Goal: Check status: Check status

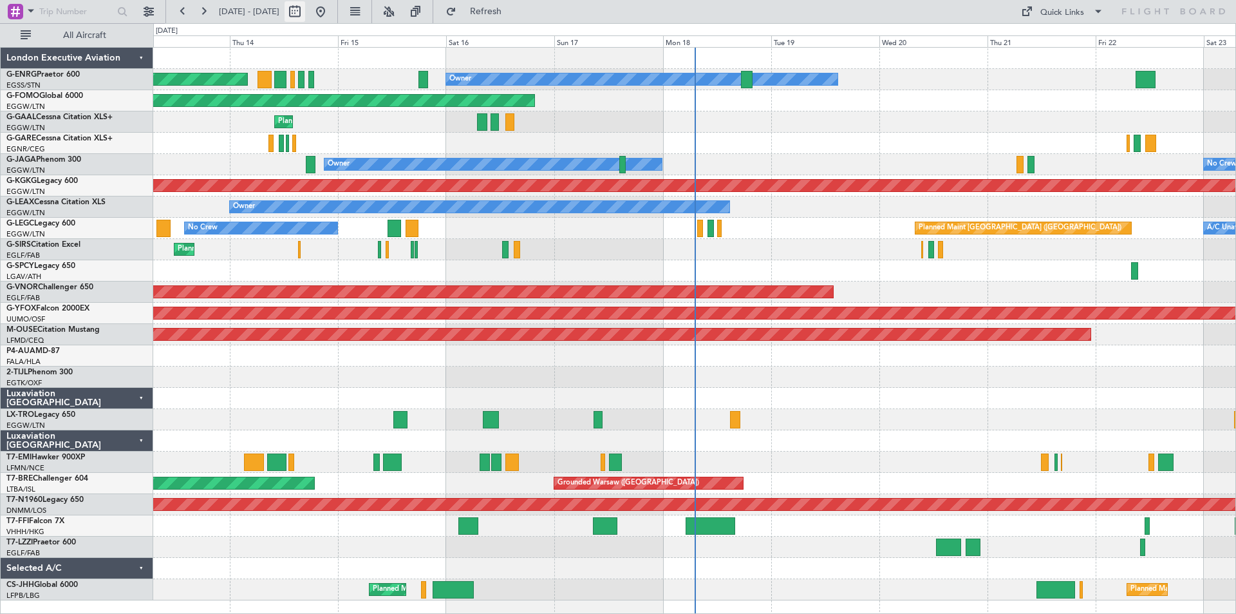
click at [305, 13] on button at bounding box center [295, 11] width 21 height 21
select select "8"
select select "2025"
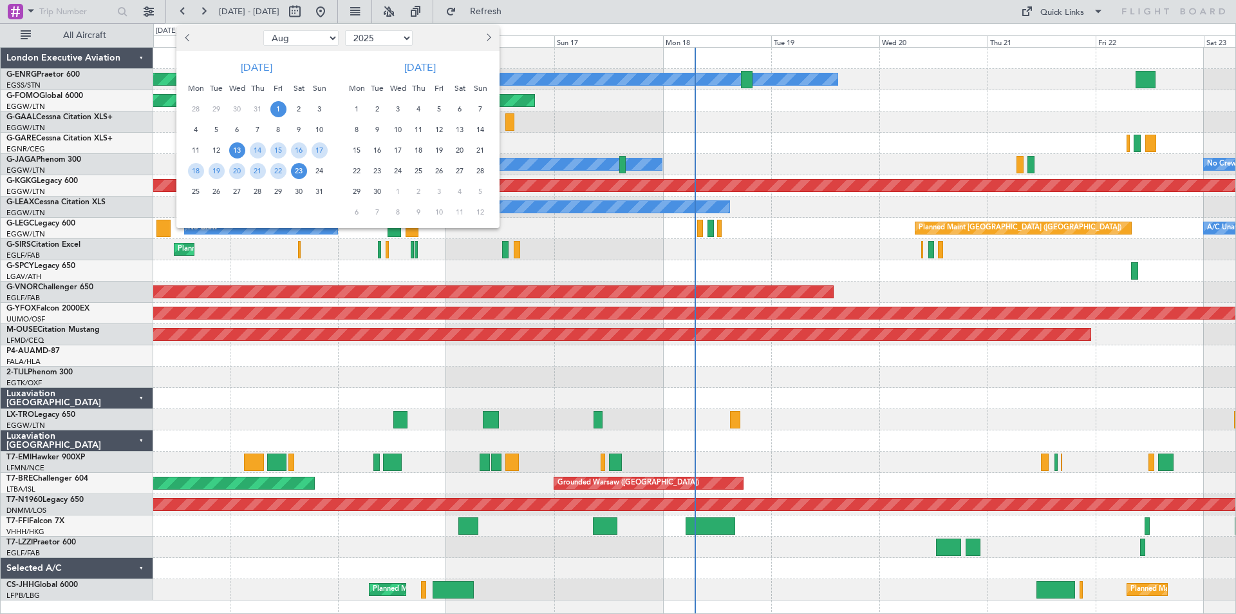
click at [275, 106] on span "1" at bounding box center [278, 109] width 16 height 16
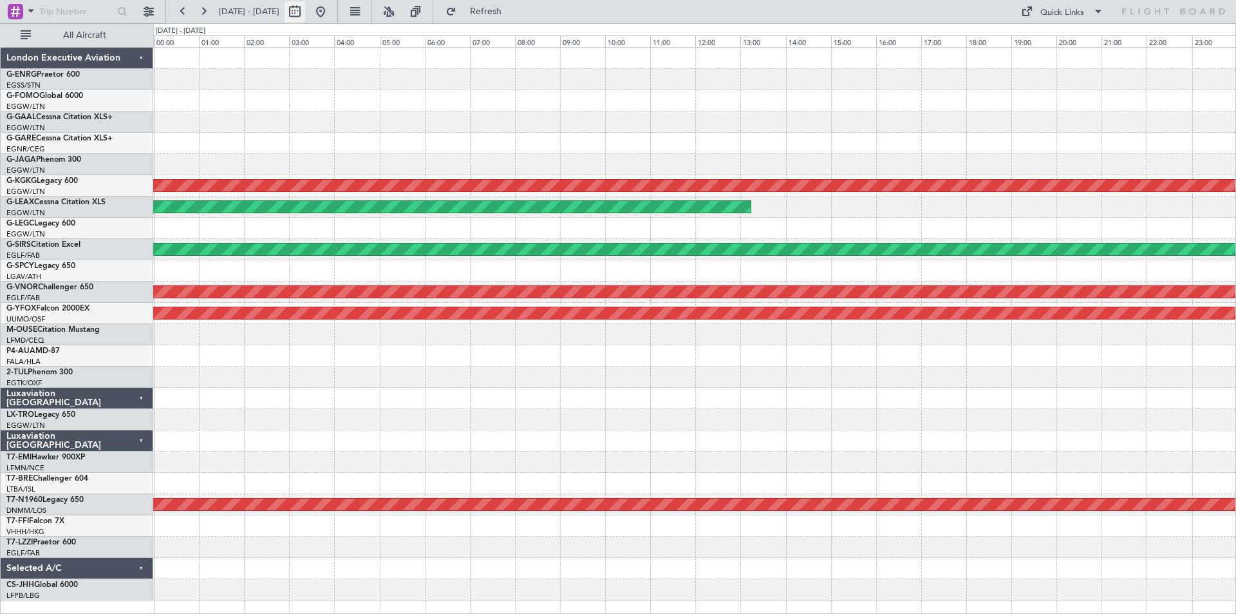
click at [305, 15] on button at bounding box center [295, 11] width 21 height 21
select select "8"
select select "2025"
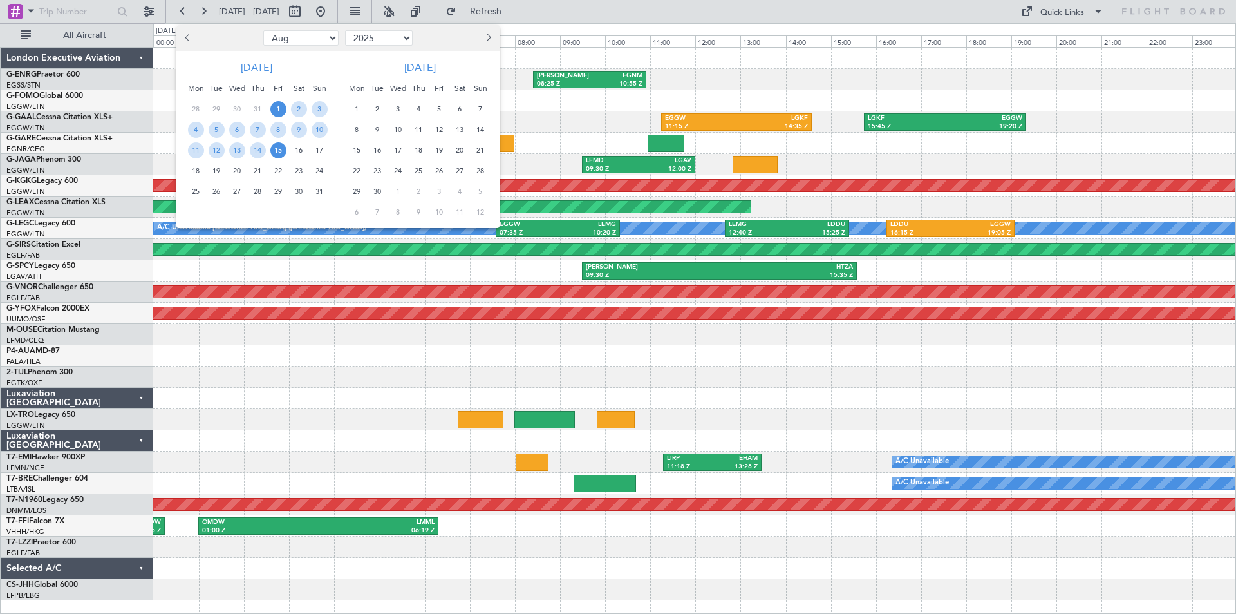
click at [276, 148] on span "15" at bounding box center [278, 150] width 16 height 16
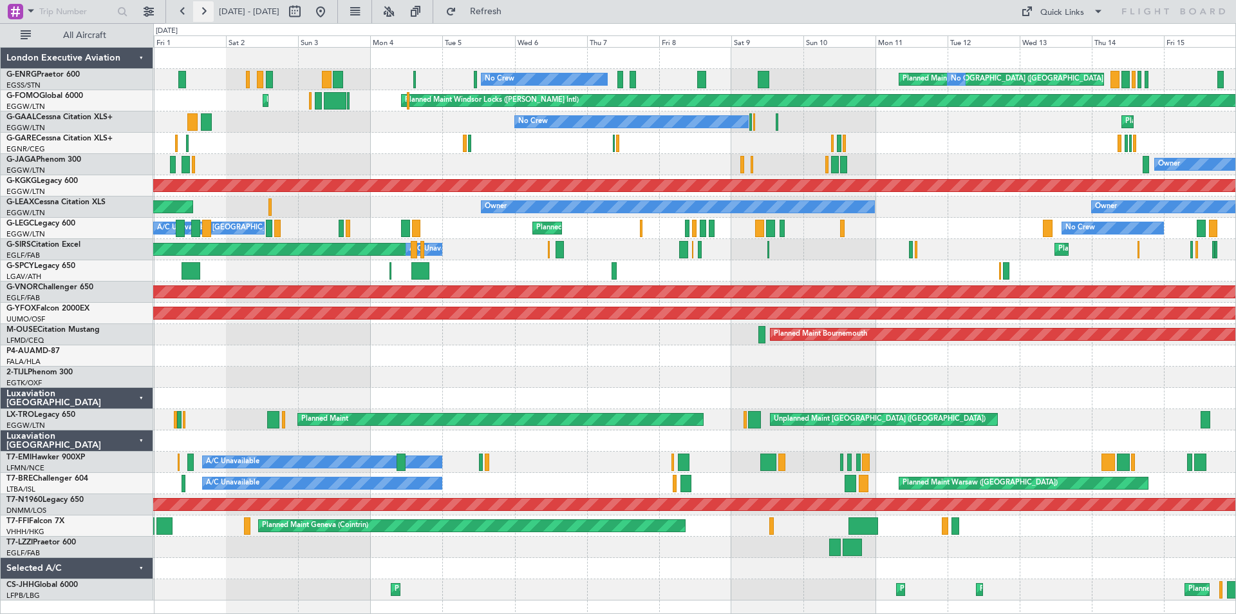
click at [204, 12] on button at bounding box center [203, 11] width 21 height 21
